Goal: Task Accomplishment & Management: Manage account settings

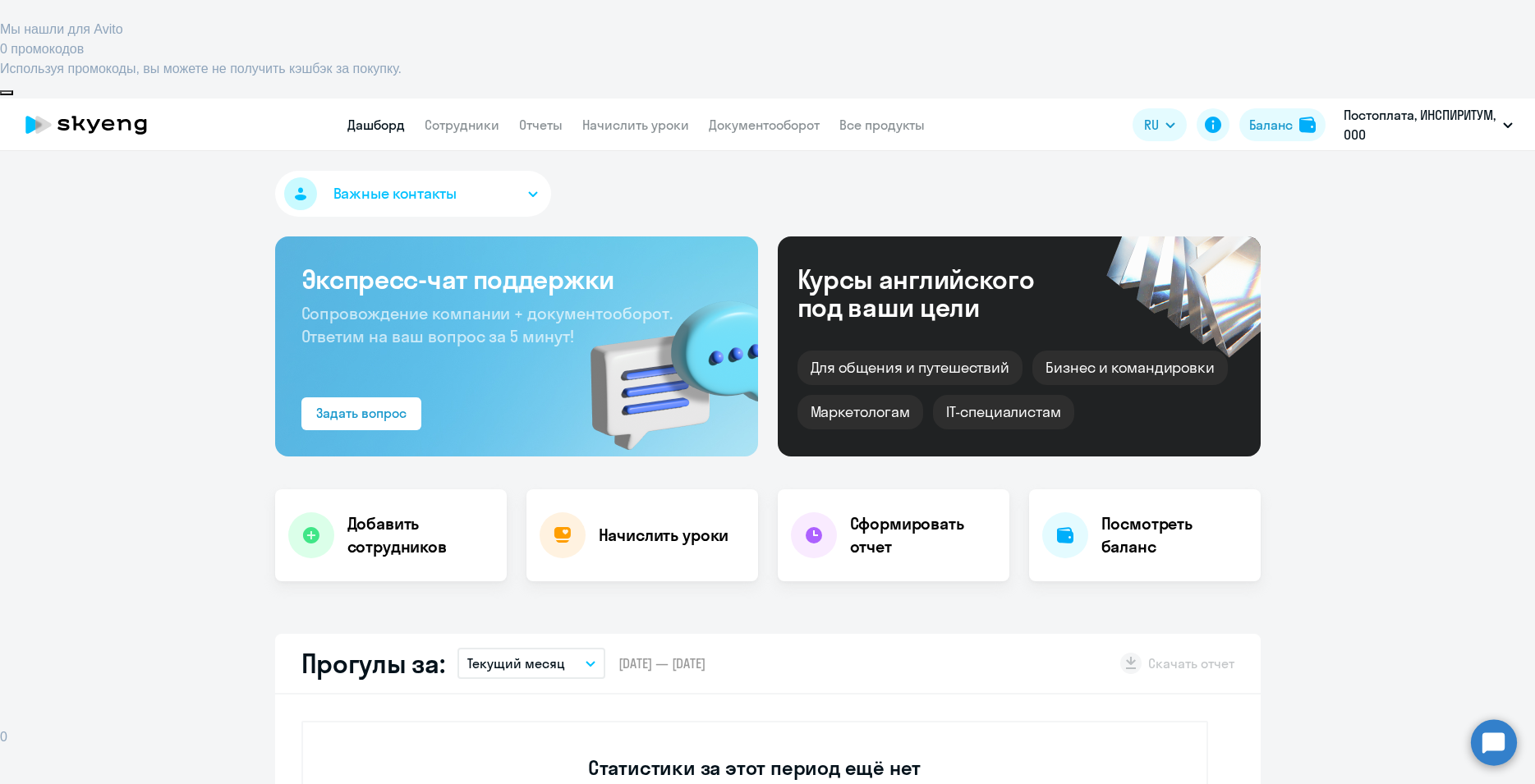
select select "30"
click at [467, 116] on link "Сотрудники" at bounding box center [462, 124] width 75 height 16
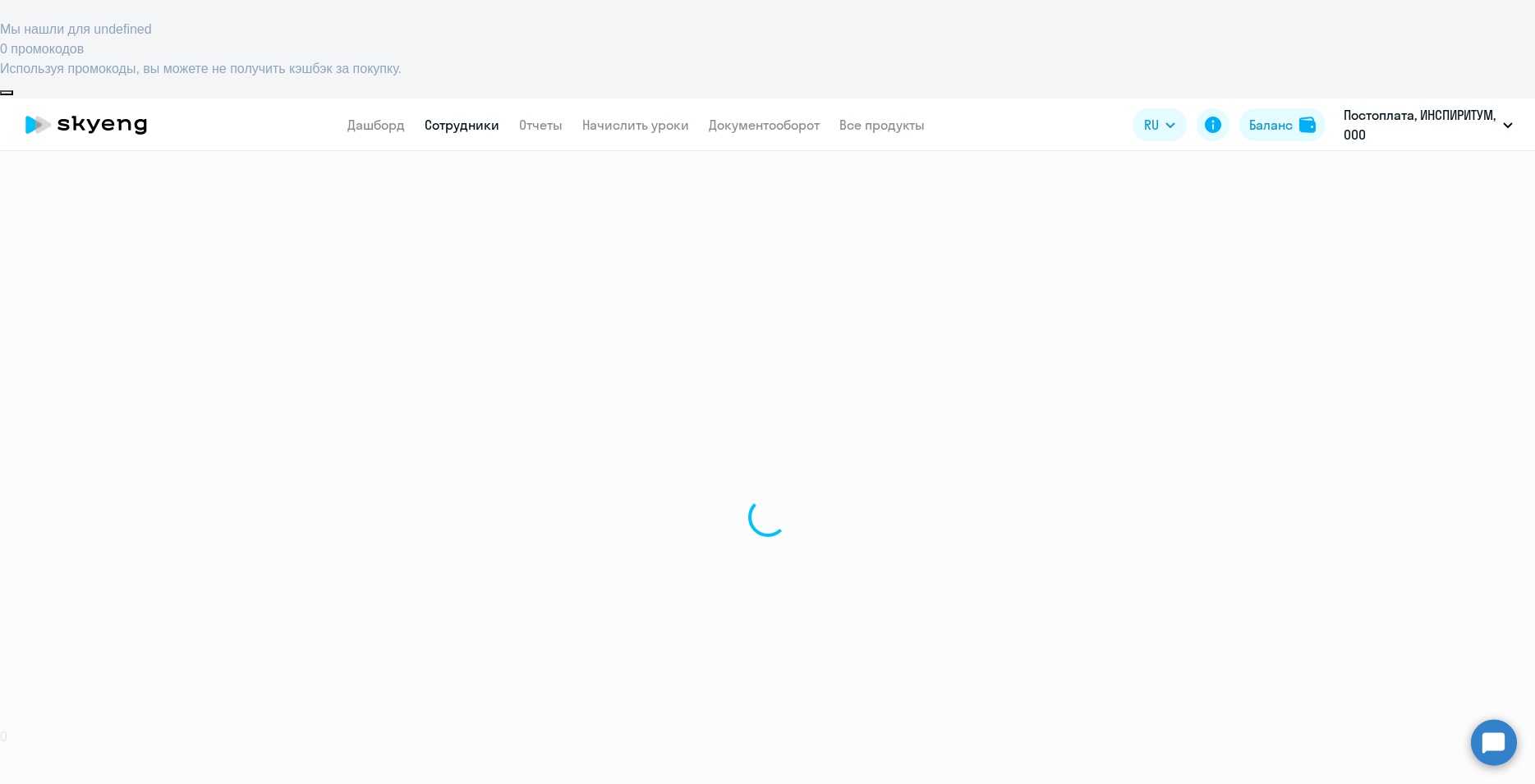
select select "30"
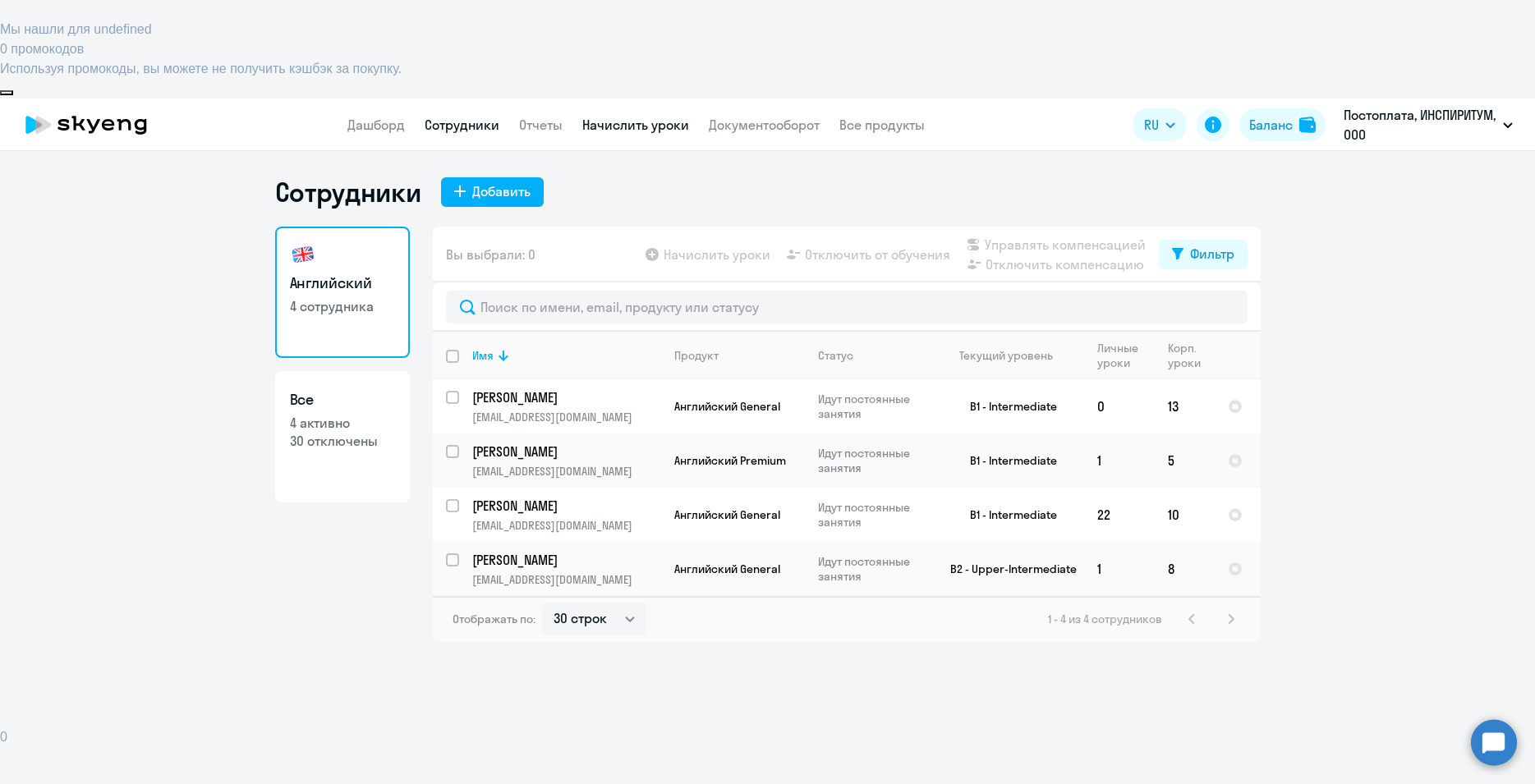
click at [608, 116] on link "Начислить уроки" at bounding box center [636, 124] width 107 height 16
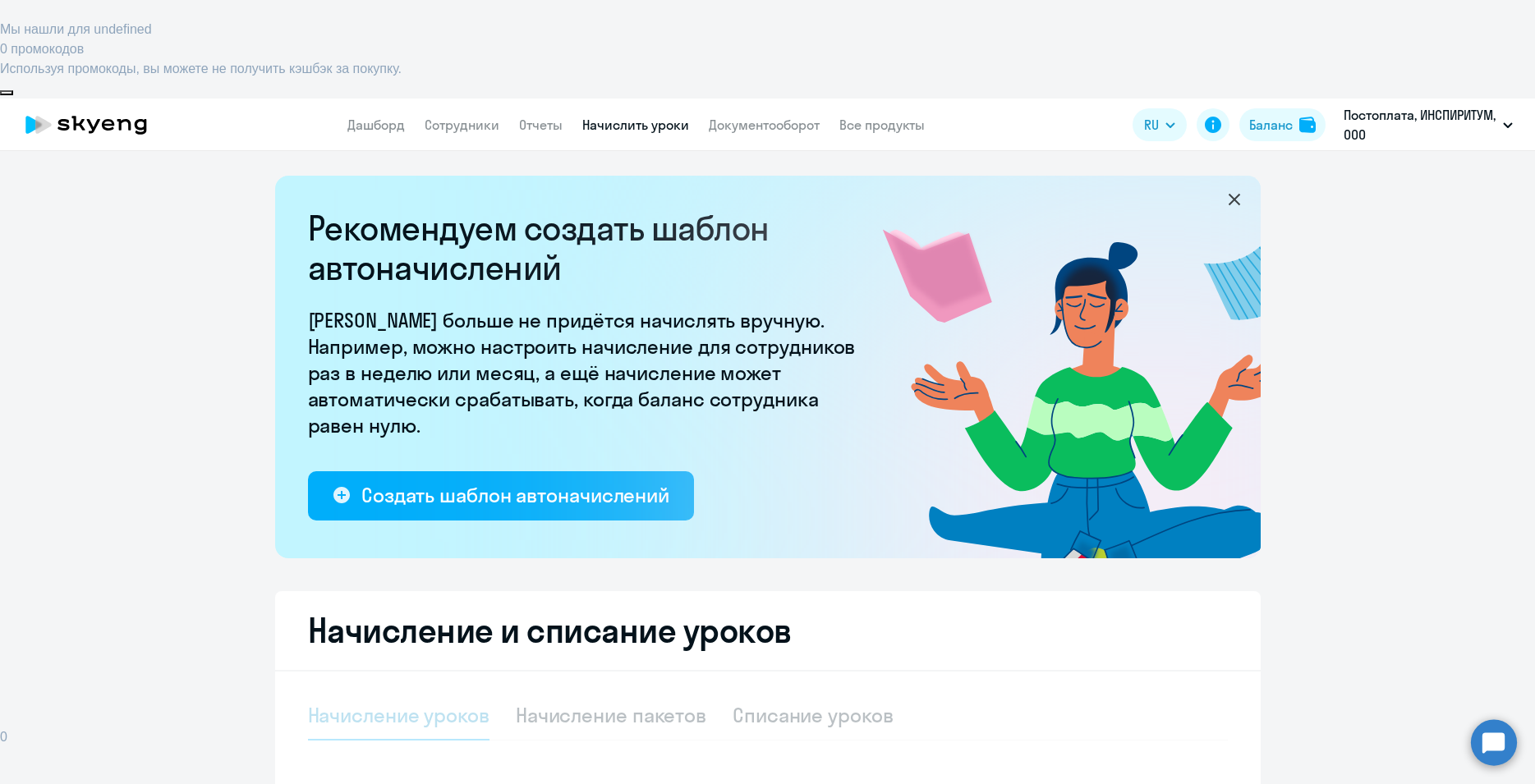
select select "10"
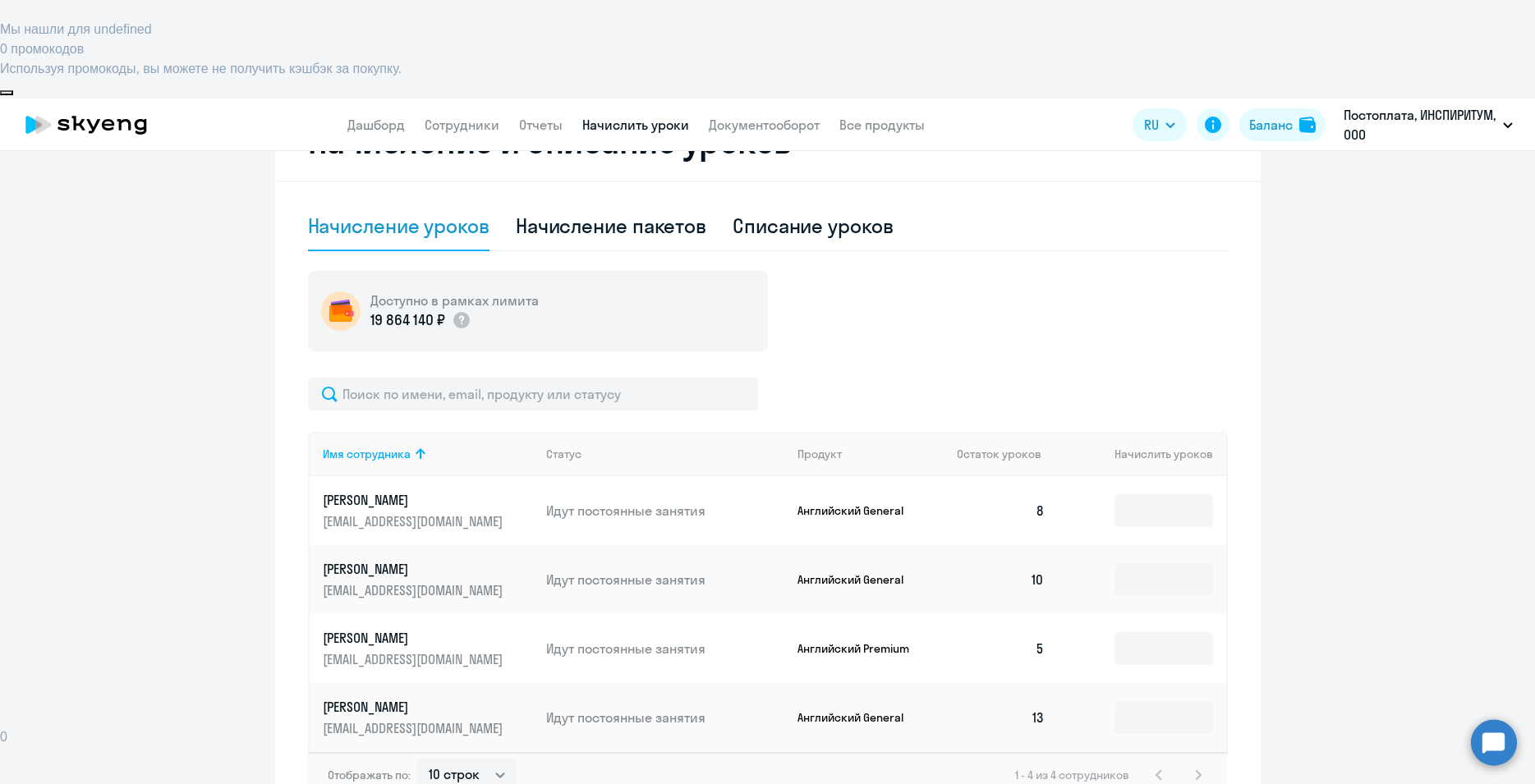
scroll to position [497, 0]
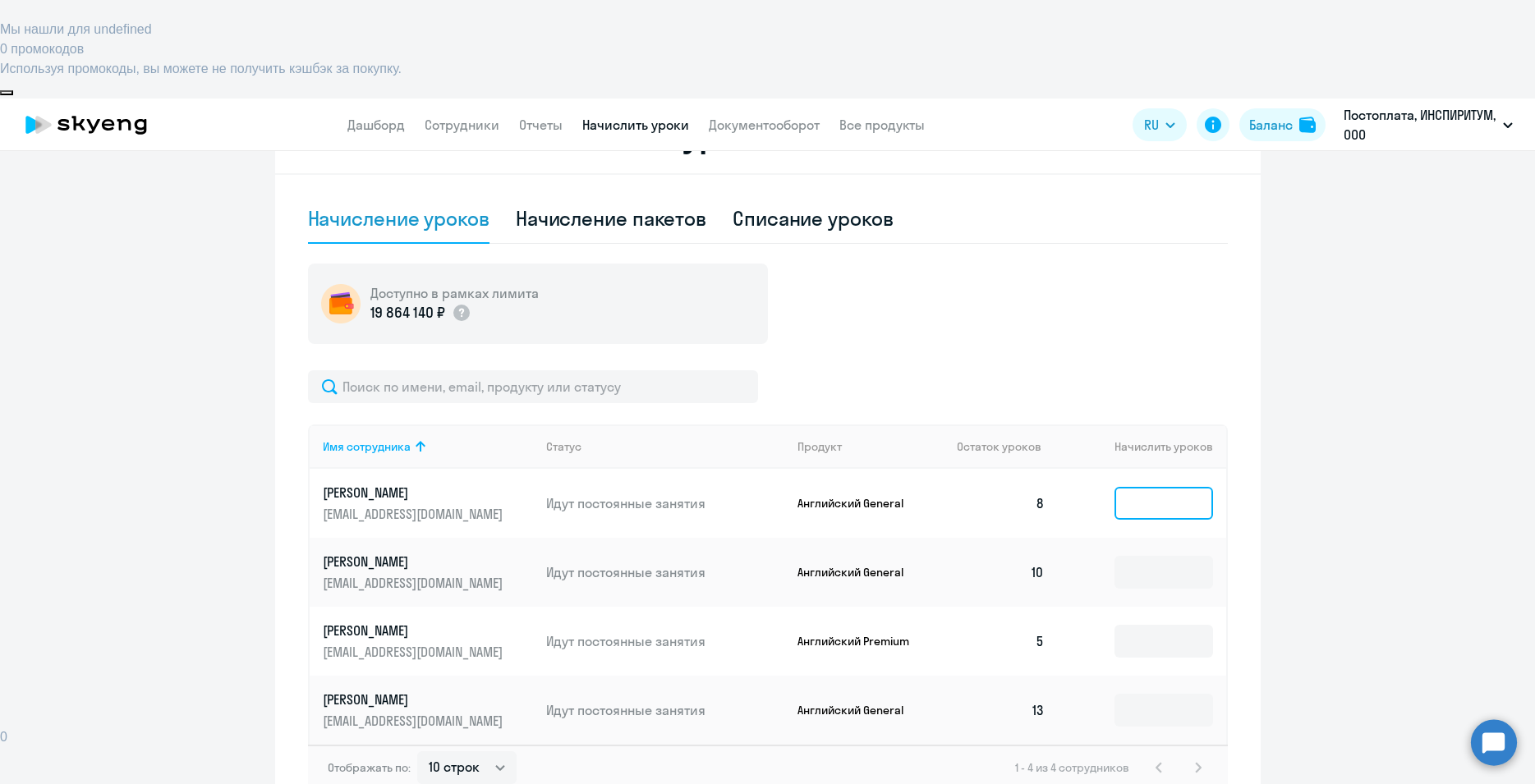
click at [1133, 487] on input at bounding box center [1164, 504] width 98 height 33
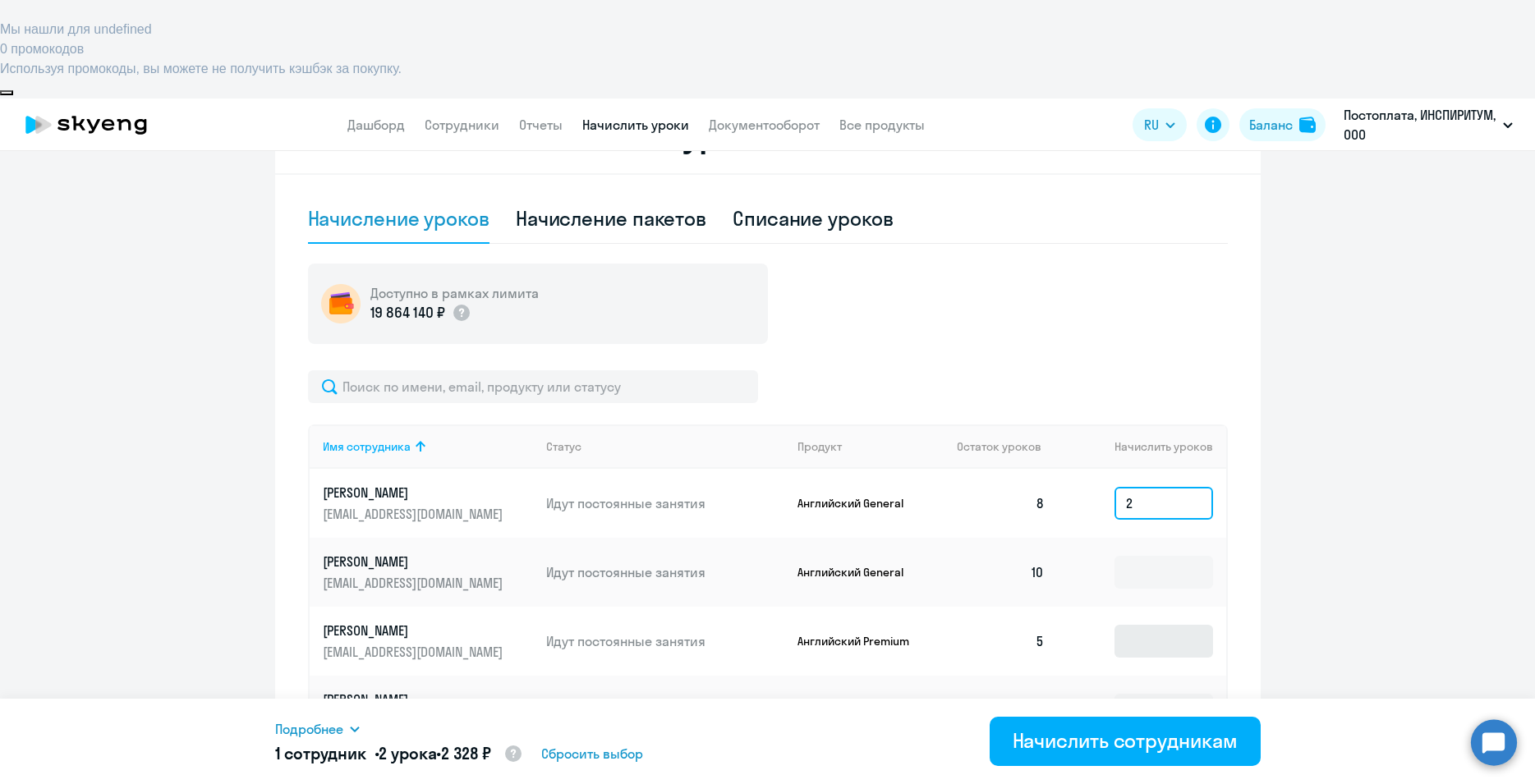
type input "2"
click at [1147, 624] on input at bounding box center [1164, 641] width 98 height 33
type input "5"
click at [1158, 693] on input at bounding box center [1164, 710] width 98 height 33
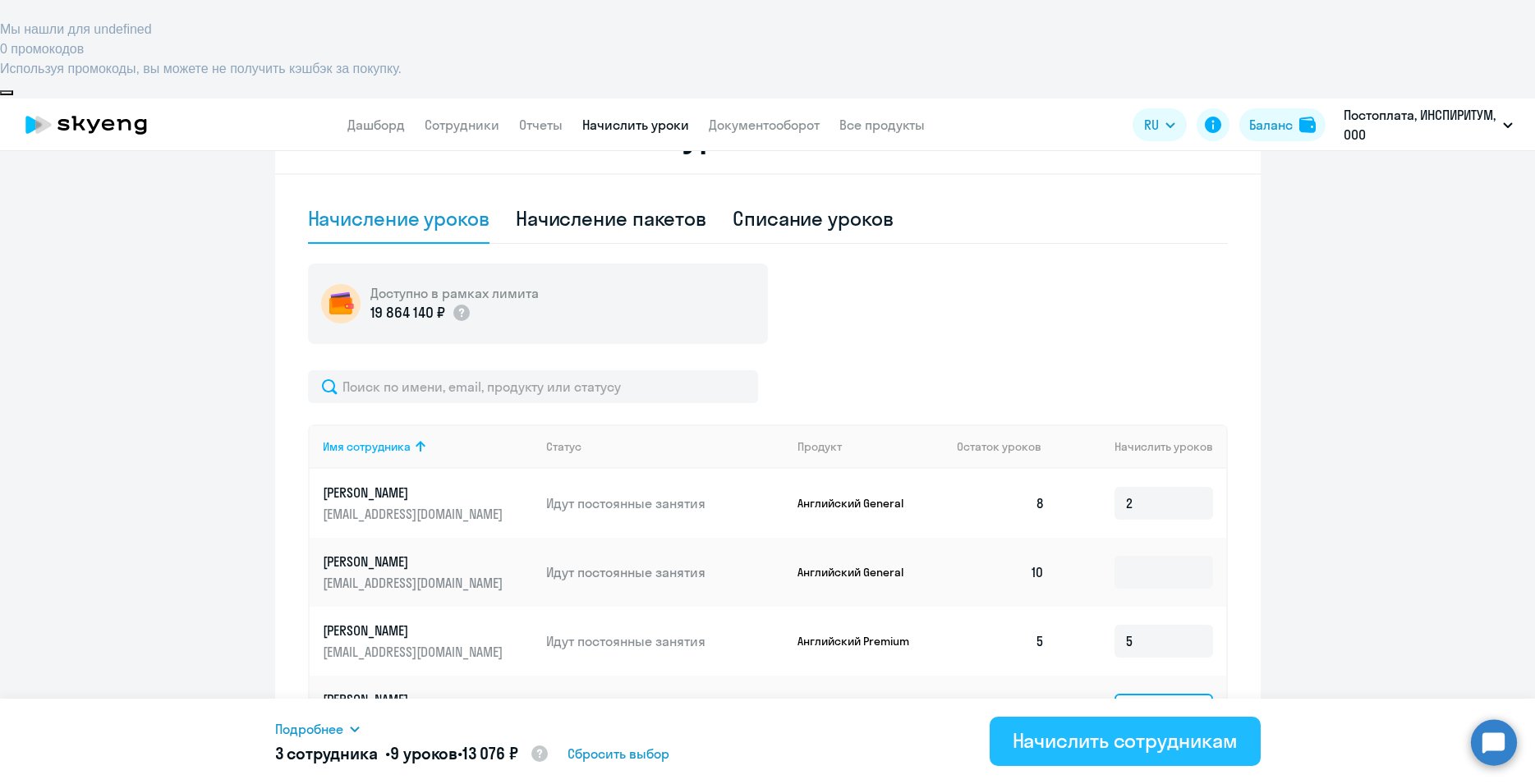
type input "2"
click at [1091, 741] on div "Начислить сотрудникам" at bounding box center [1125, 740] width 225 height 26
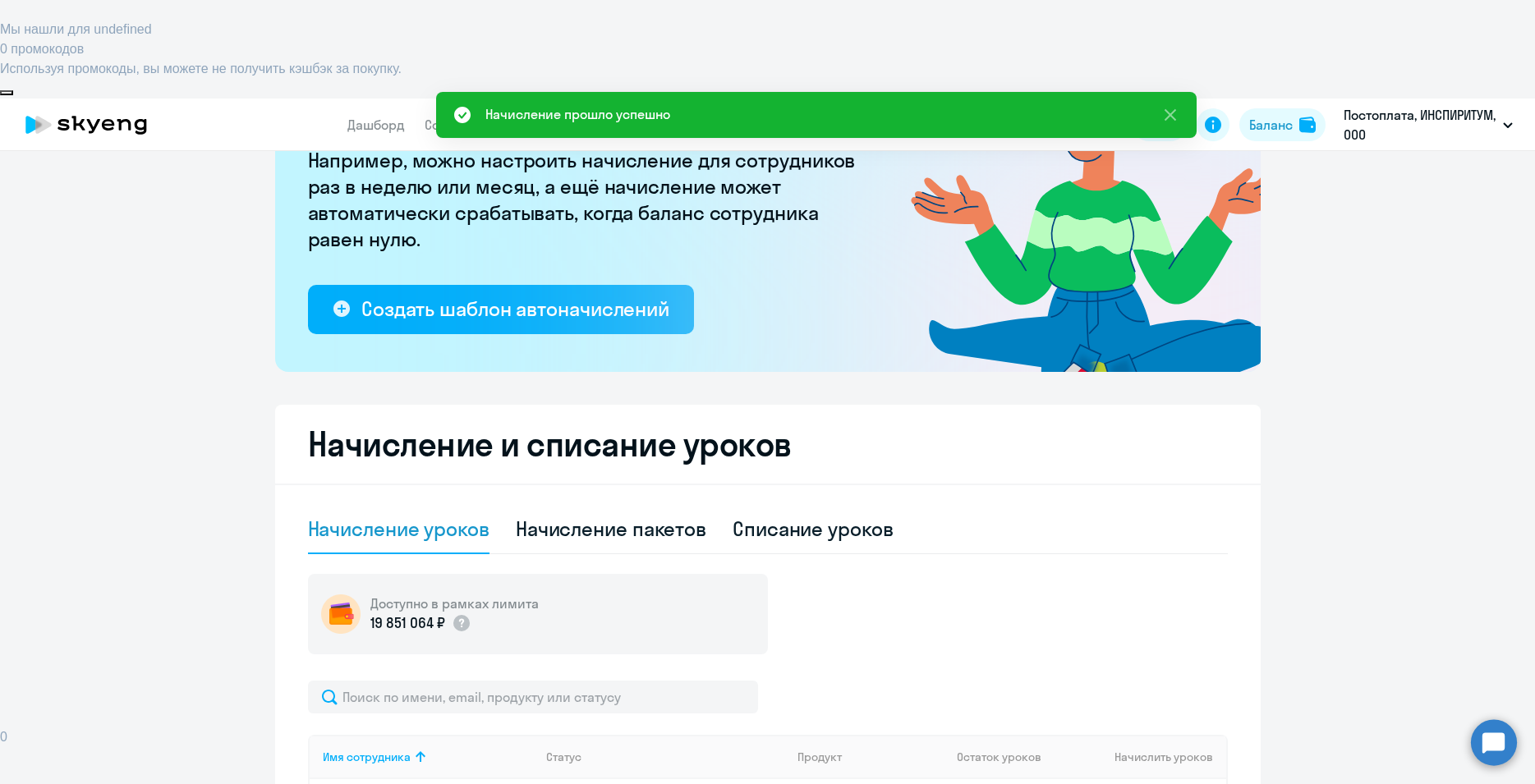
scroll to position [0, 0]
